Goal: Information Seeking & Learning: Learn about a topic

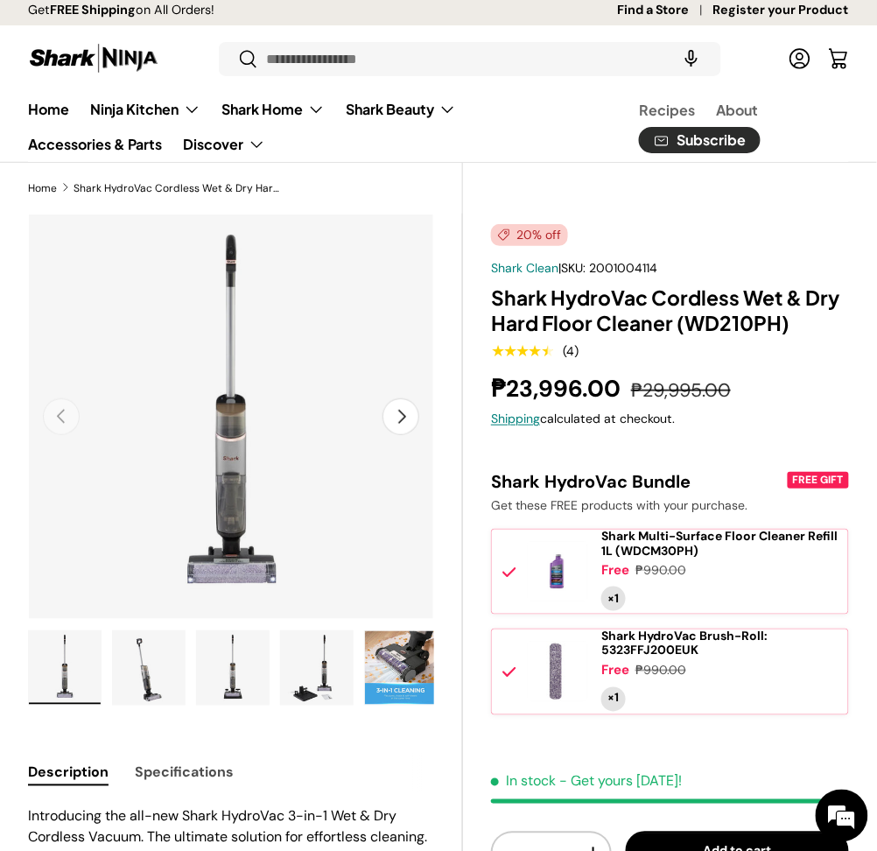
scroll to position [175, 0]
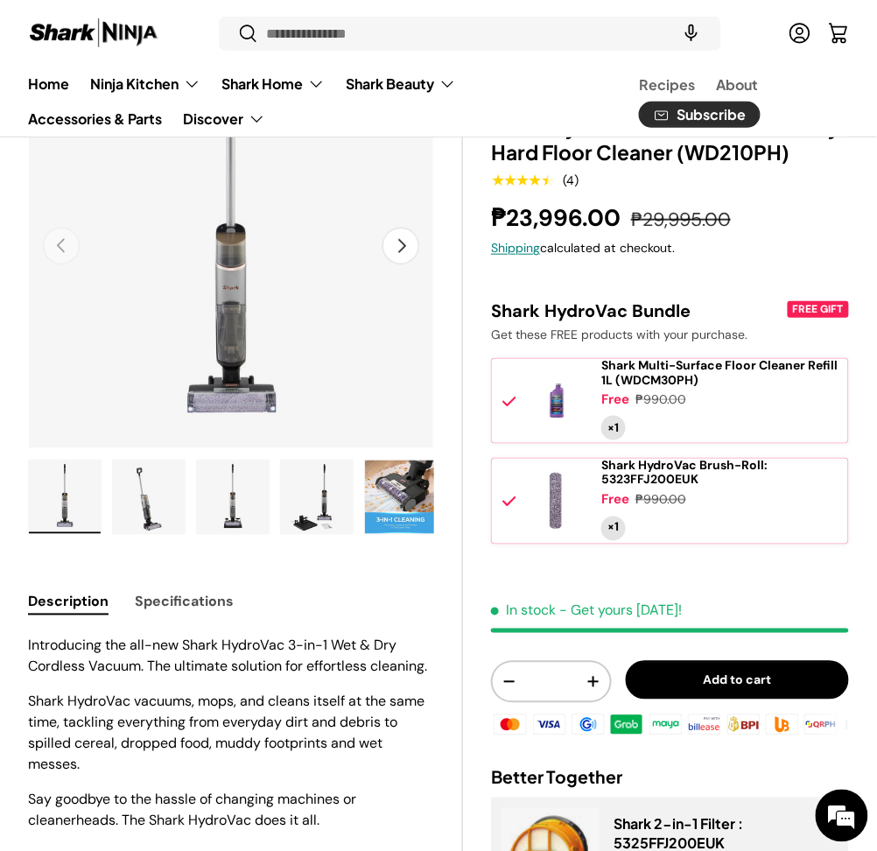
drag, startPoint x: 101, startPoint y: 764, endPoint x: 26, endPoint y: 705, distance: 95.3
click at [87, 762] on div "Introducing the all-new Shark HydroVac 3-in-1 Wet & Dry Cordless Vacuum. The ul…" at bounding box center [231, 734] width 406 height 196
drag, startPoint x: 87, startPoint y: 762, endPoint x: 24, endPoint y: 700, distance: 87.9
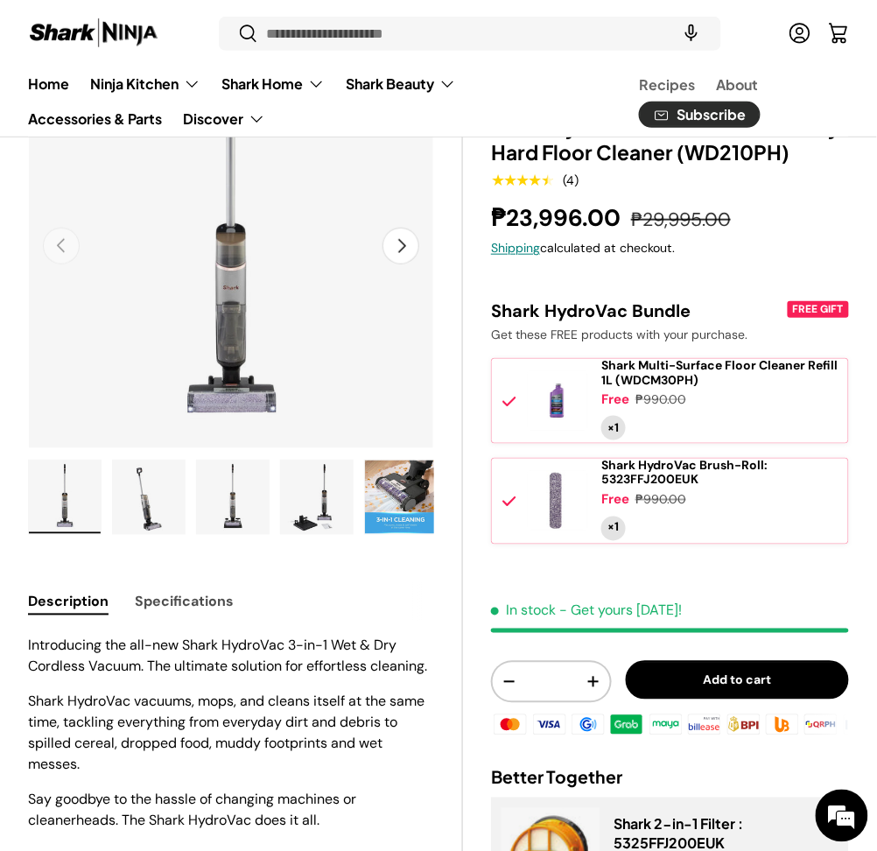
drag, startPoint x: 24, startPoint y: 700, endPoint x: 71, endPoint y: 745, distance: 65.0
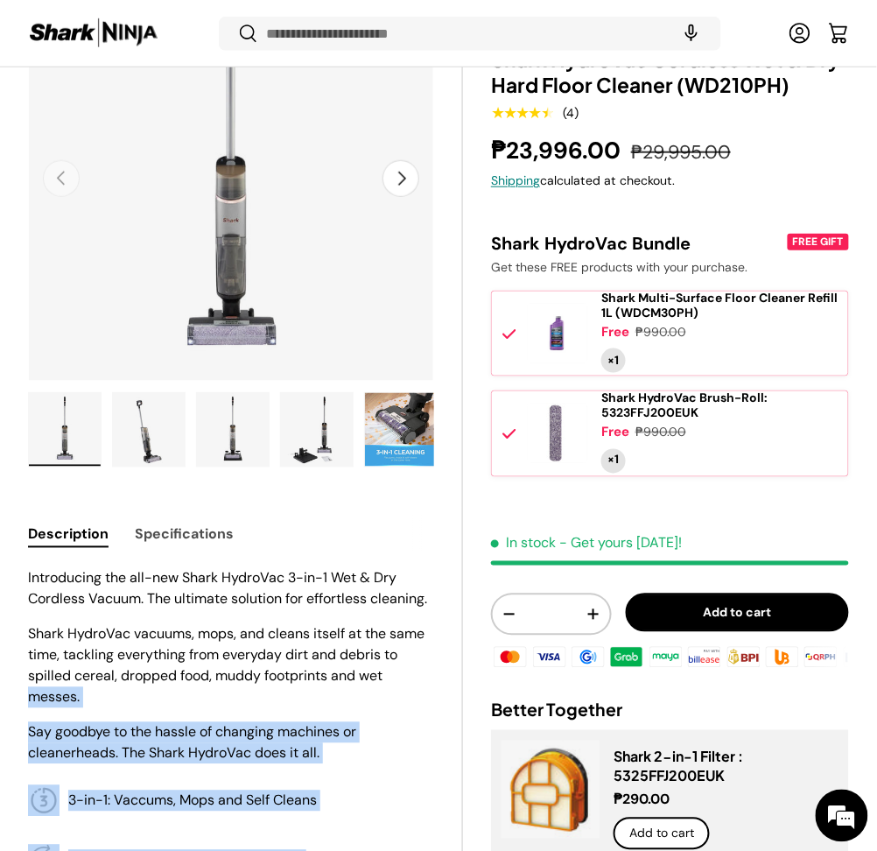
scroll to position [235, 0]
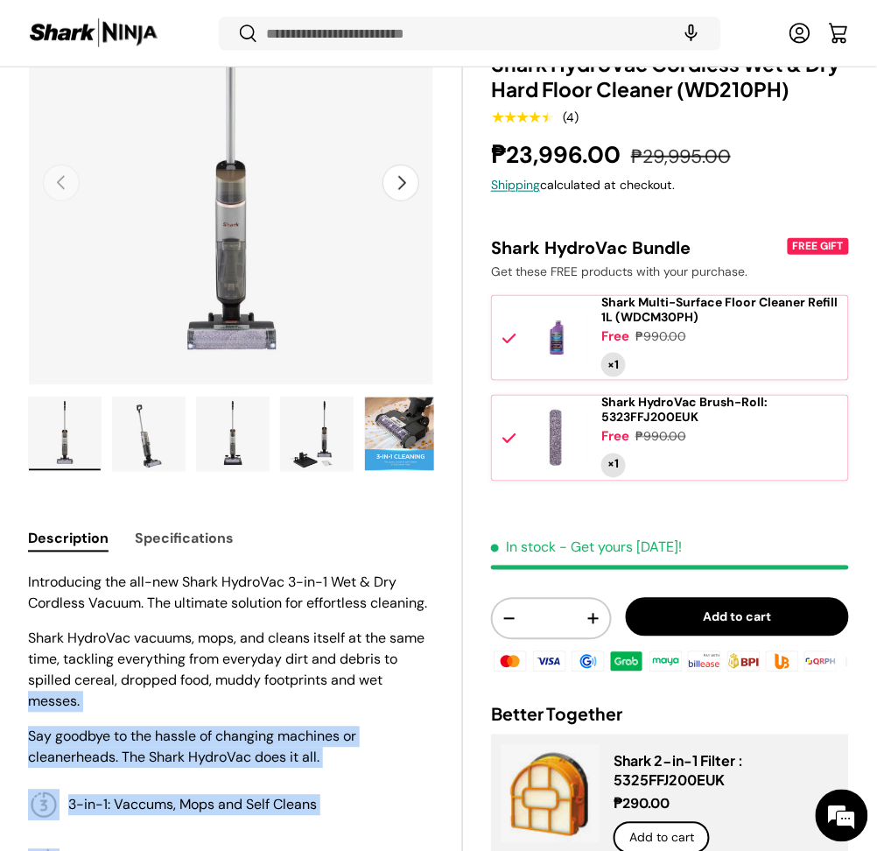
click at [71, 745] on p "Say goodbye to the hassle of changing machines or cleanerheads. The Shark Hydro…" at bounding box center [231, 748] width 406 height 42
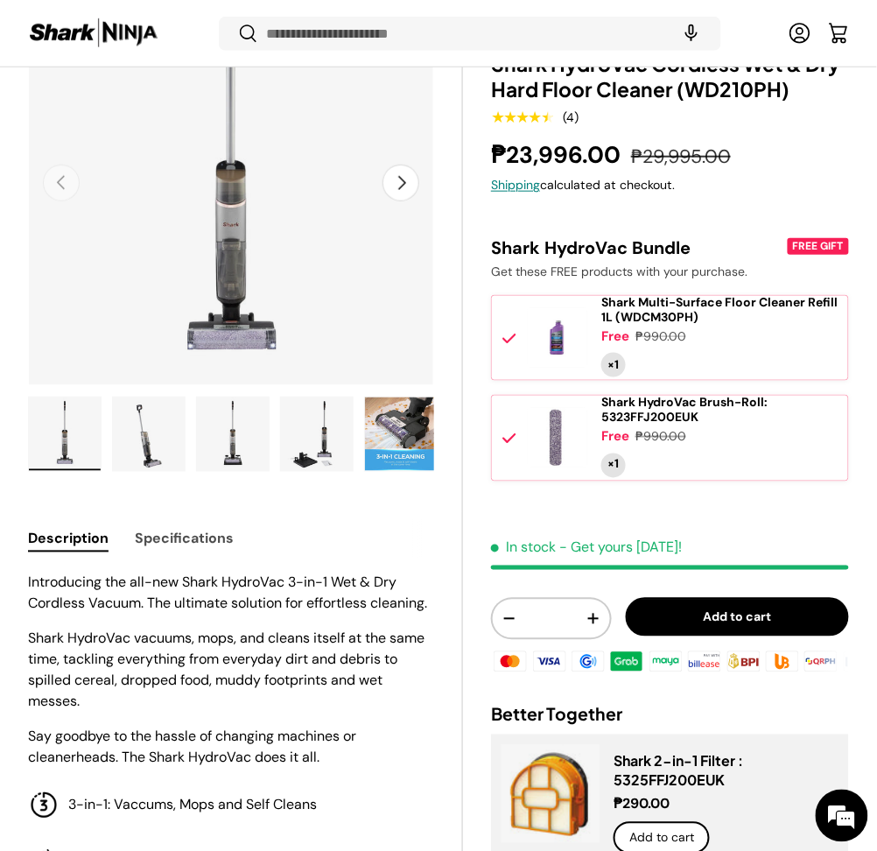
click at [85, 708] on p "Shark HydroVac vacuums, mops, and cleans itself at the same time, tackling ever…" at bounding box center [231, 671] width 406 height 84
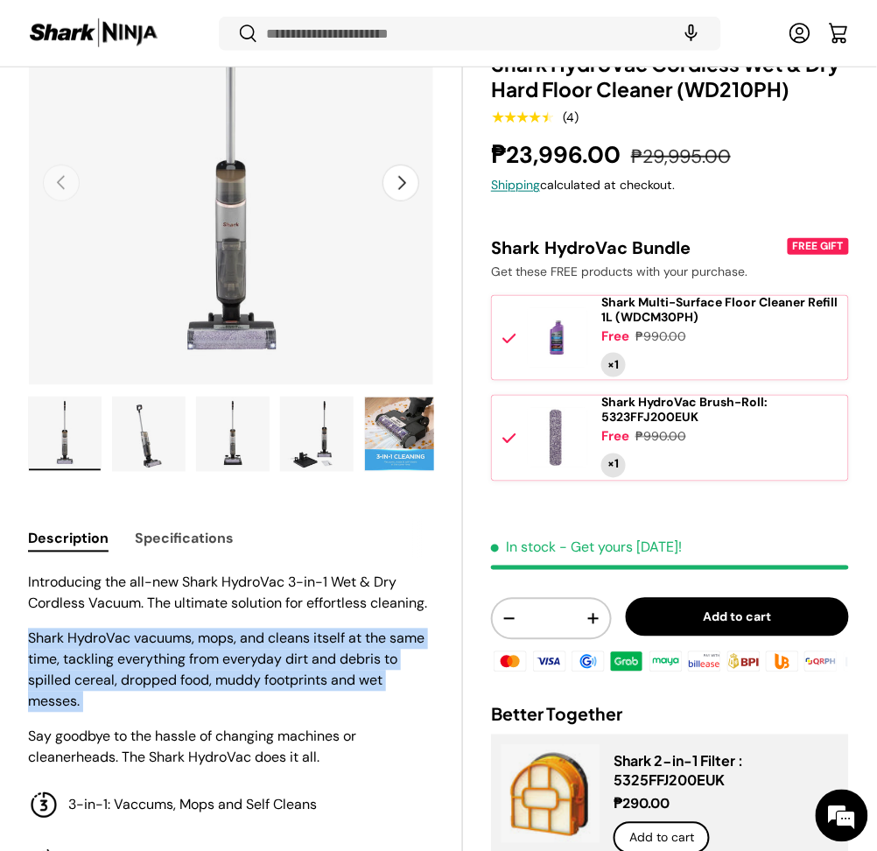
drag, startPoint x: 85, startPoint y: 708, endPoint x: 59, endPoint y: 686, distance: 34.8
click at [59, 686] on p "Shark HydroVac vacuums, mops, and cleans itself at the same time, tackling ever…" at bounding box center [231, 671] width 406 height 84
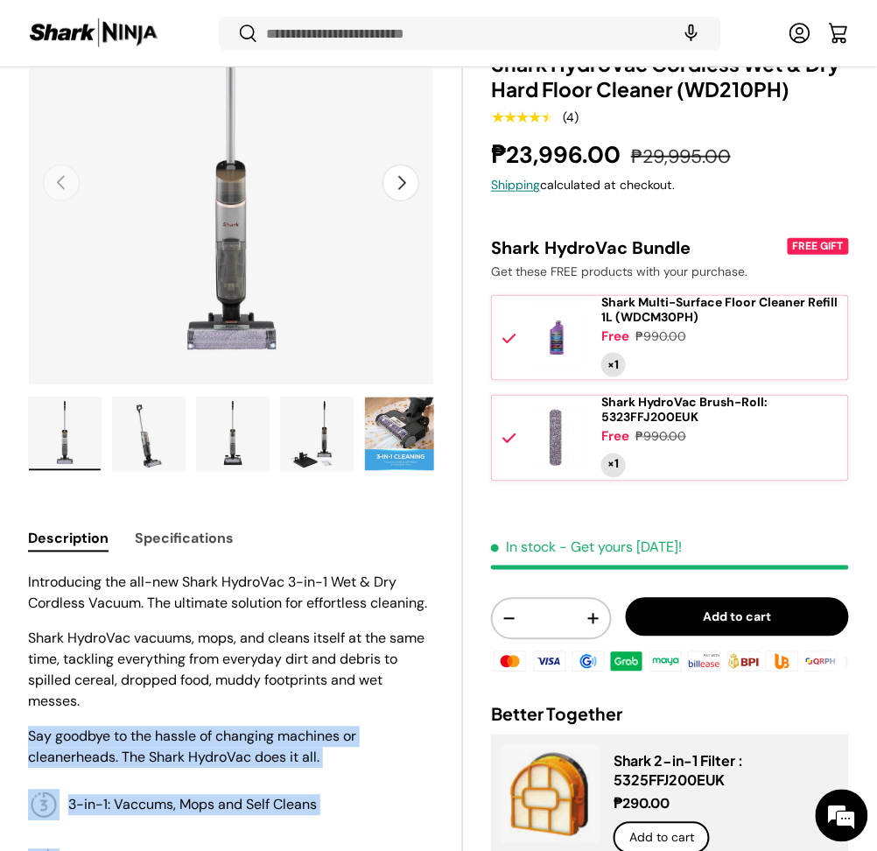
drag, startPoint x: 84, startPoint y: 700, endPoint x: 24, endPoint y: 637, distance: 87.3
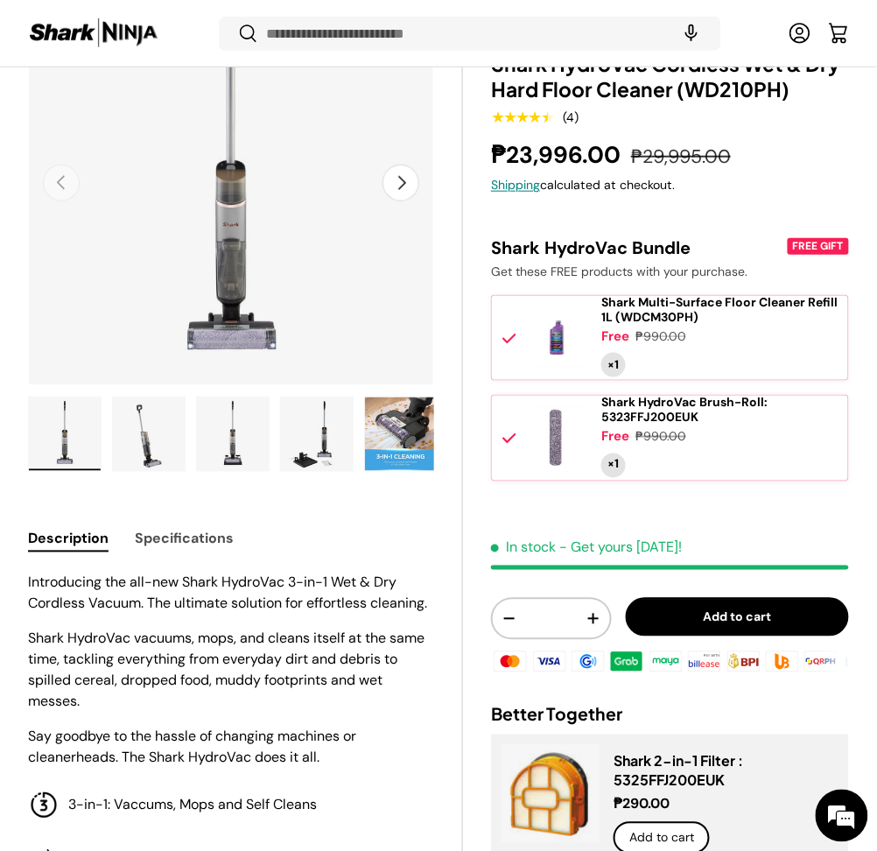
click at [56, 670] on p "Shark HydroVac vacuums, mops, and cleans itself at the same time, tackling ever…" at bounding box center [231, 671] width 406 height 84
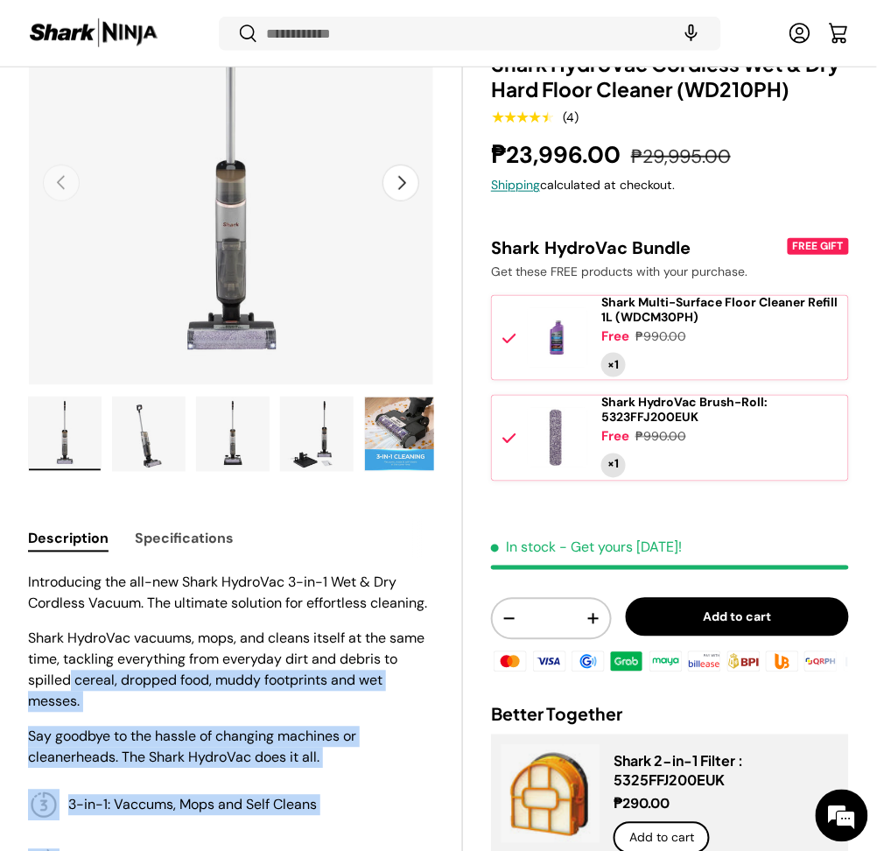
drag, startPoint x: 25, startPoint y: 638, endPoint x: 71, endPoint y: 672, distance: 57.1
click at [71, 672] on p "Shark HydroVac vacuums, mops, and cleans itself at the same time, tackling ever…" at bounding box center [231, 671] width 406 height 84
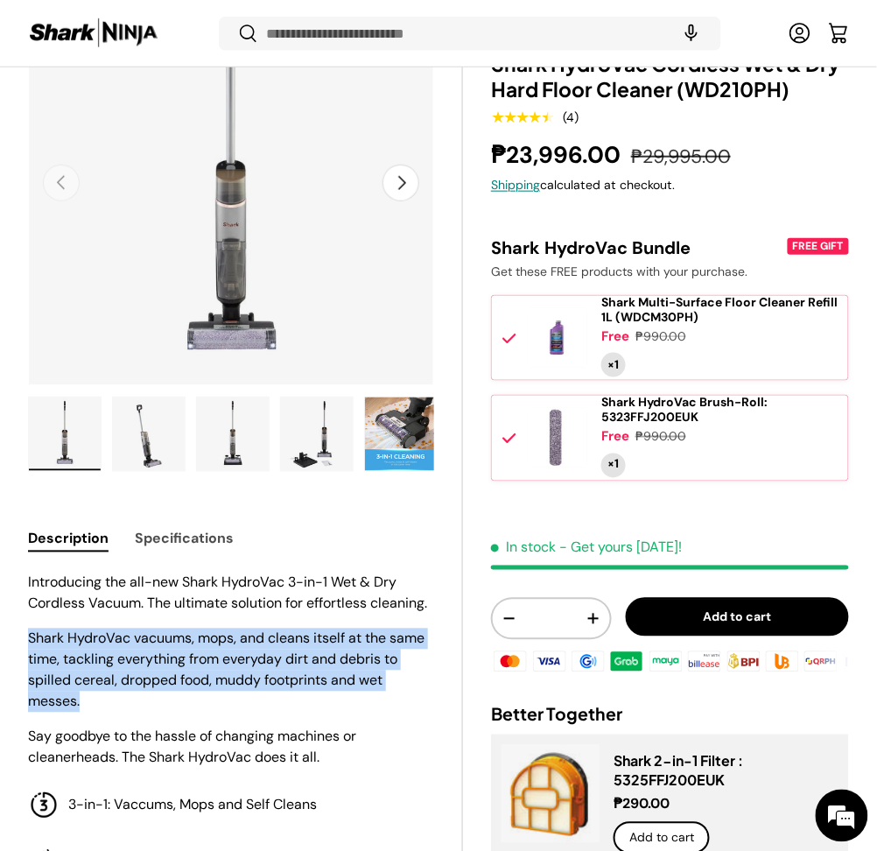
drag, startPoint x: 81, startPoint y: 699, endPoint x: 29, endPoint y: 642, distance: 77.5
click at [29, 642] on p "Shark HydroVac vacuums, mops, and cleans itself at the same time, tackling ever…" at bounding box center [231, 671] width 406 height 84
copy p "Shark HydroVac vacuums, mops, and cleans itself at the same time, tackling ever…"
click at [370, 450] on img "Gallery Viewer" at bounding box center [401, 435] width 72 height 74
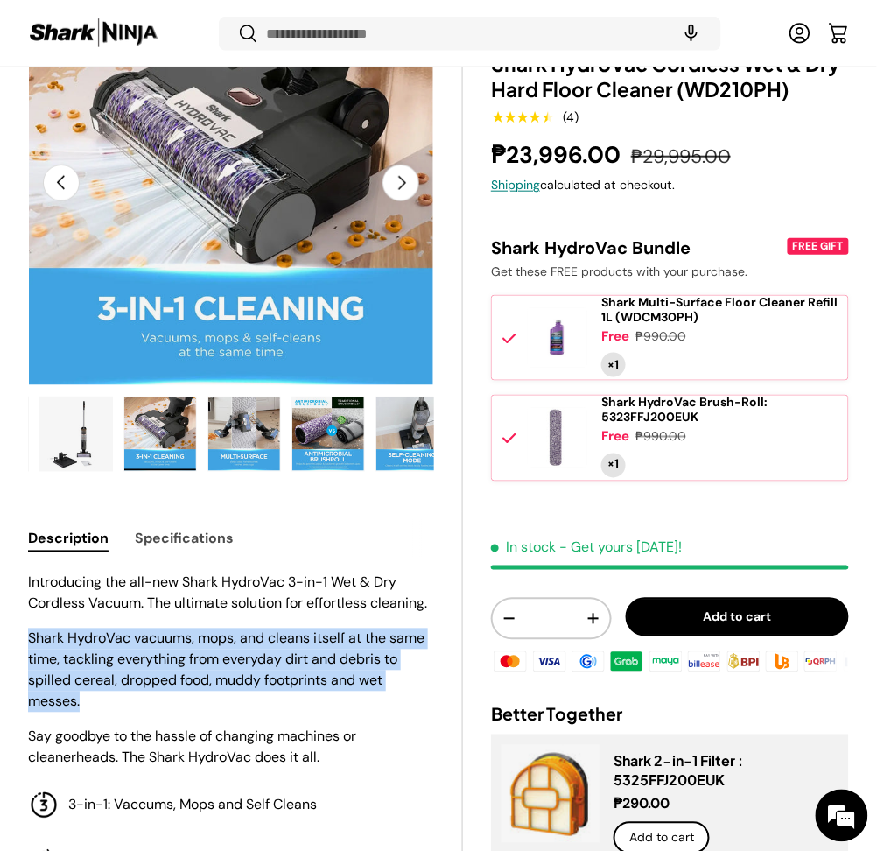
scroll to position [0, 336]
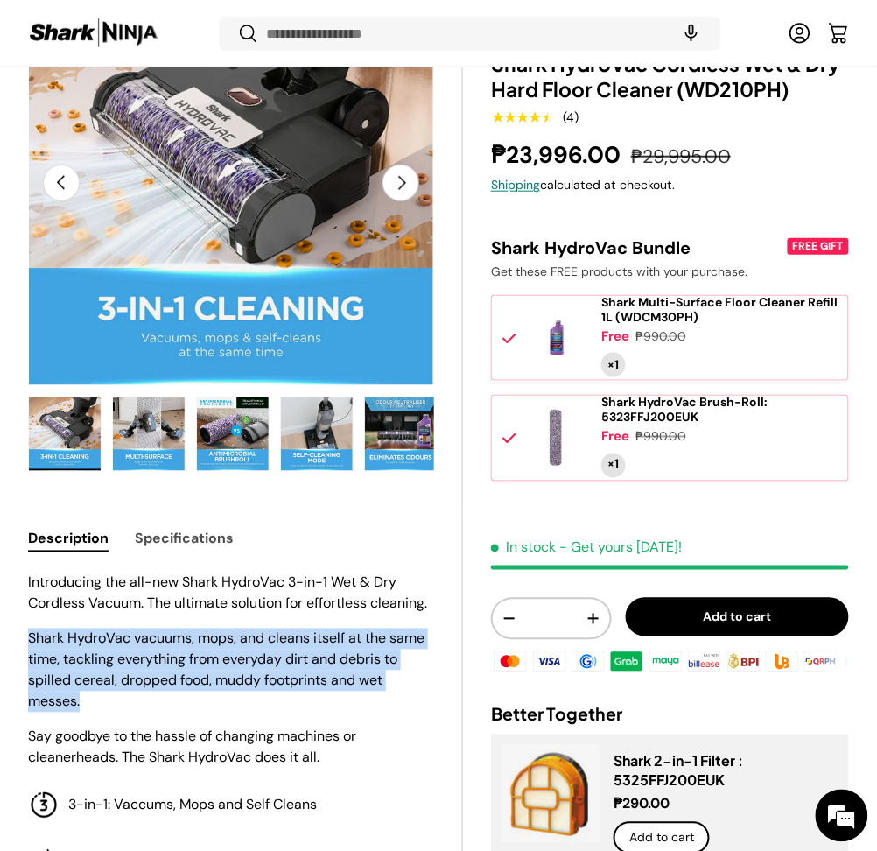
click at [176, 691] on p "Shark HydroVac vacuums, mops, and cleans itself at the same time, tackling ever…" at bounding box center [231, 671] width 406 height 84
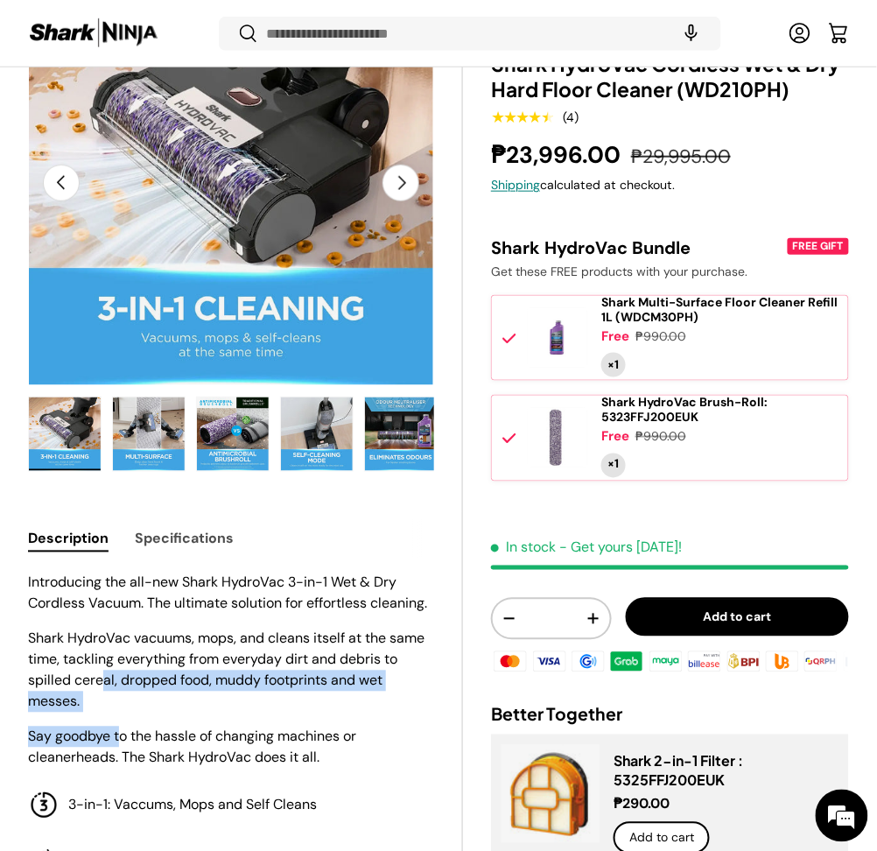
drag, startPoint x: 121, startPoint y: 717, endPoint x: 106, endPoint y: 683, distance: 37.3
click at [106, 683] on div "Introducing the all-new Shark HydroVac 3-in-1 Wet & Dry Cordless Vacuum. The ul…" at bounding box center [231, 671] width 406 height 196
click at [106, 683] on p "Shark HydroVac vacuums, mops, and cleans itself at the same time, tackling ever…" at bounding box center [231, 671] width 406 height 84
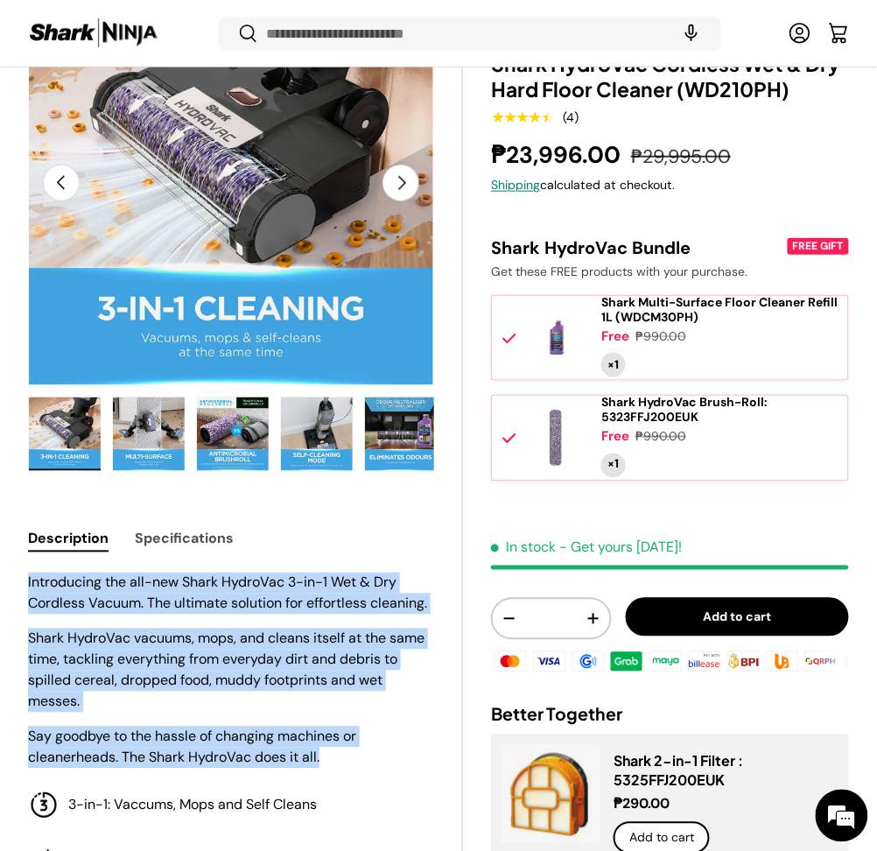
drag, startPoint x: 319, startPoint y: 756, endPoint x: 28, endPoint y: 579, distance: 340.7
click at [28, 579] on div "Introducing the all-new Shark HydroVac 3-in-1 Wet & Dry Cordless Vacuum. The ul…" at bounding box center [231, 671] width 406 height 196
copy div "Introducing the all-new Shark HydroVac 3-in-1 Wet & Dry Cordless Vacuum. The ul…"
click at [56, 434] on img "Gallery Viewer" at bounding box center [65, 435] width 72 height 74
click at [58, 429] on img "Gallery Viewer" at bounding box center [65, 435] width 72 height 74
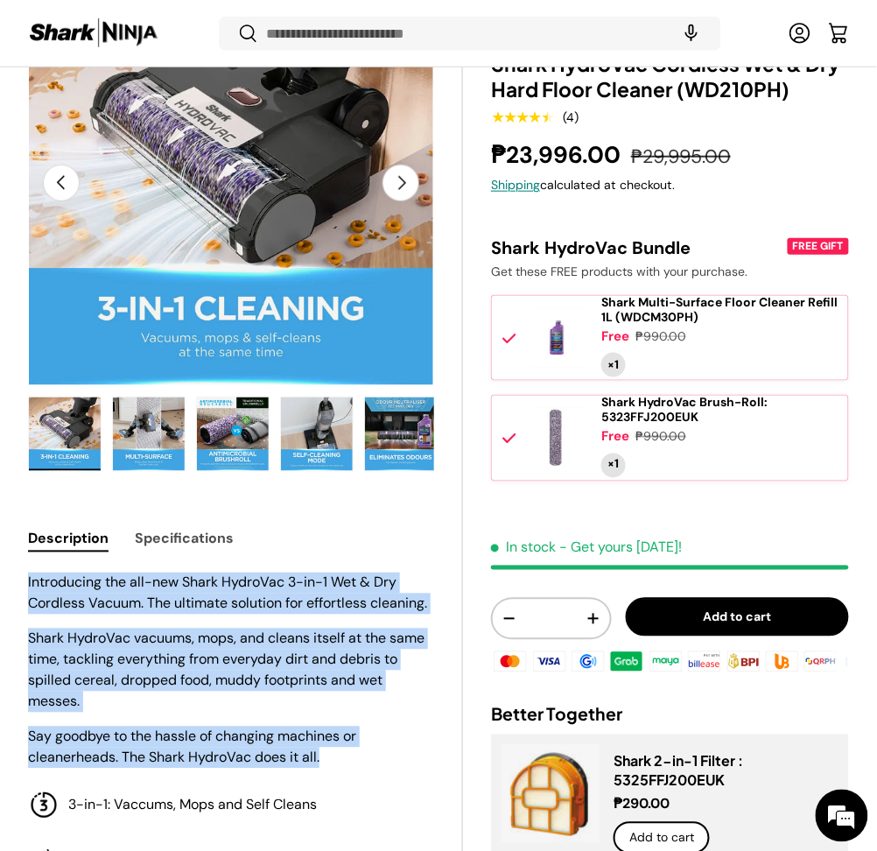
click at [58, 429] on img "Gallery Viewer" at bounding box center [65, 435] width 72 height 74
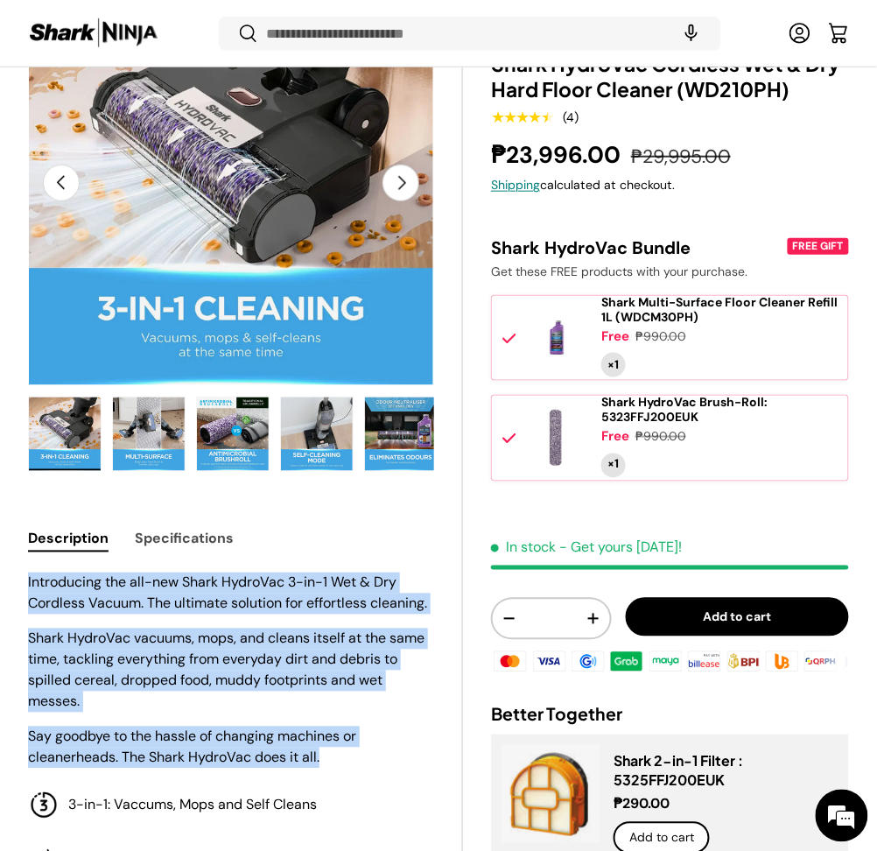
click at [58, 429] on img "Gallery Viewer" at bounding box center [65, 435] width 72 height 74
click at [81, 406] on img "Gallery Viewer" at bounding box center [65, 435] width 72 height 74
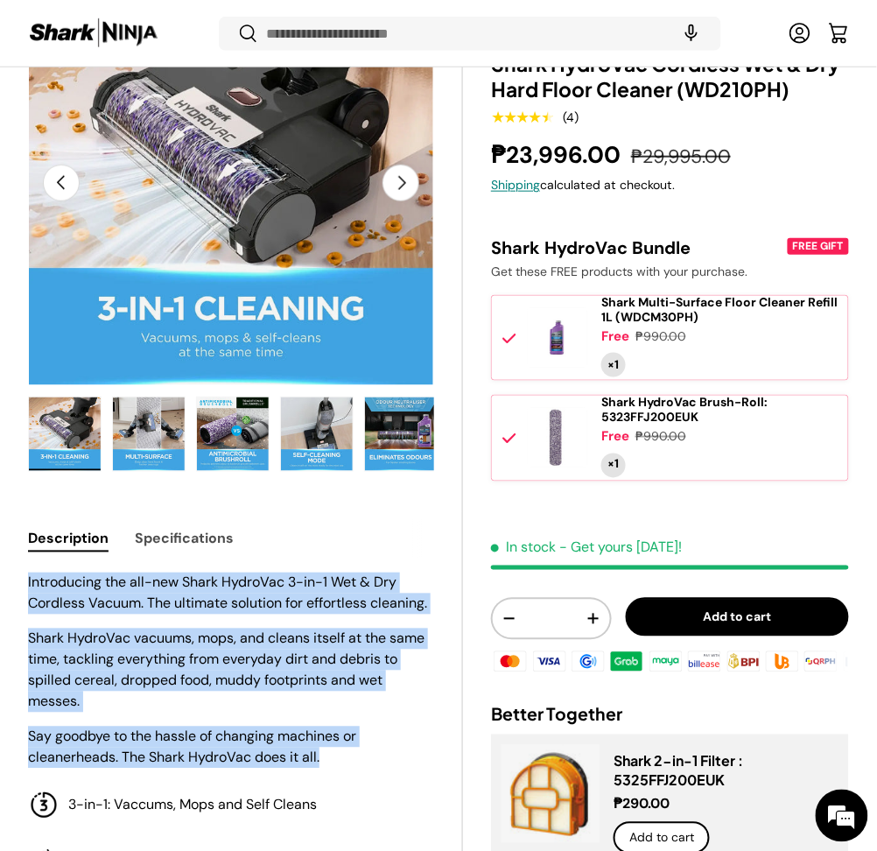
click at [81, 406] on img "Gallery Viewer" at bounding box center [65, 435] width 72 height 74
